Goal: Information Seeking & Learning: Learn about a topic

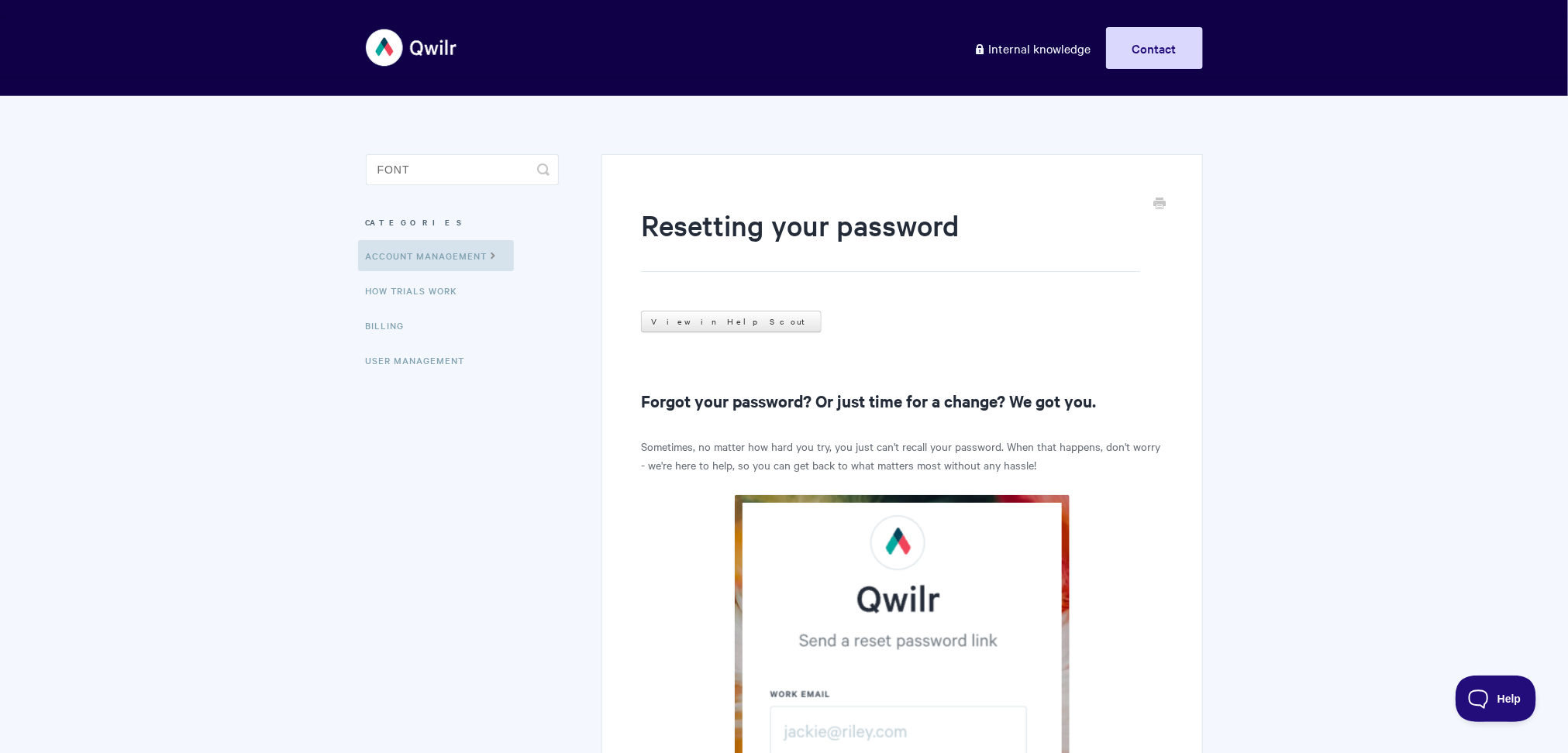
type input "font"
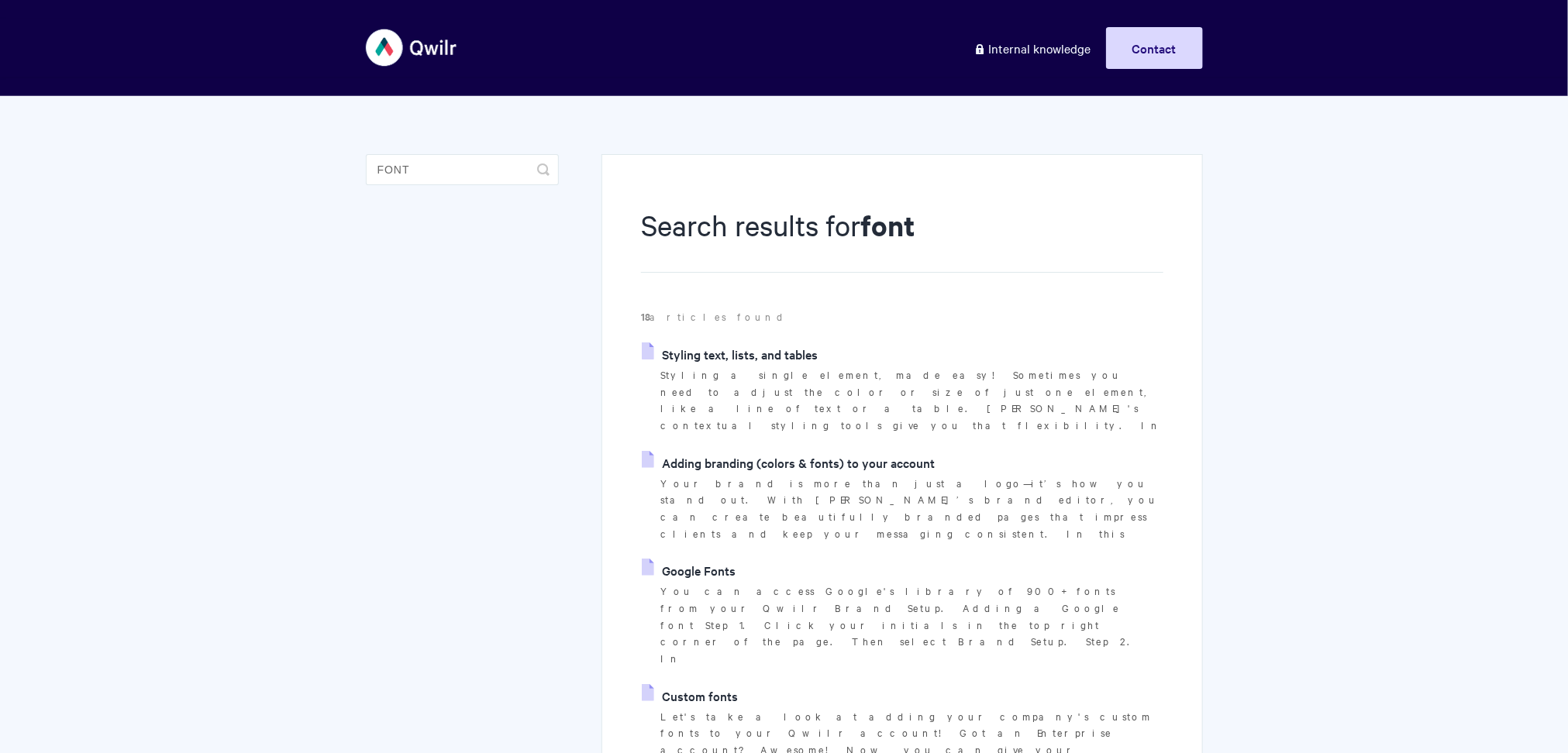
click at [709, 684] on link "Custom fonts" at bounding box center [689, 695] width 96 height 24
